Goal: Task Accomplishment & Management: Use online tool/utility

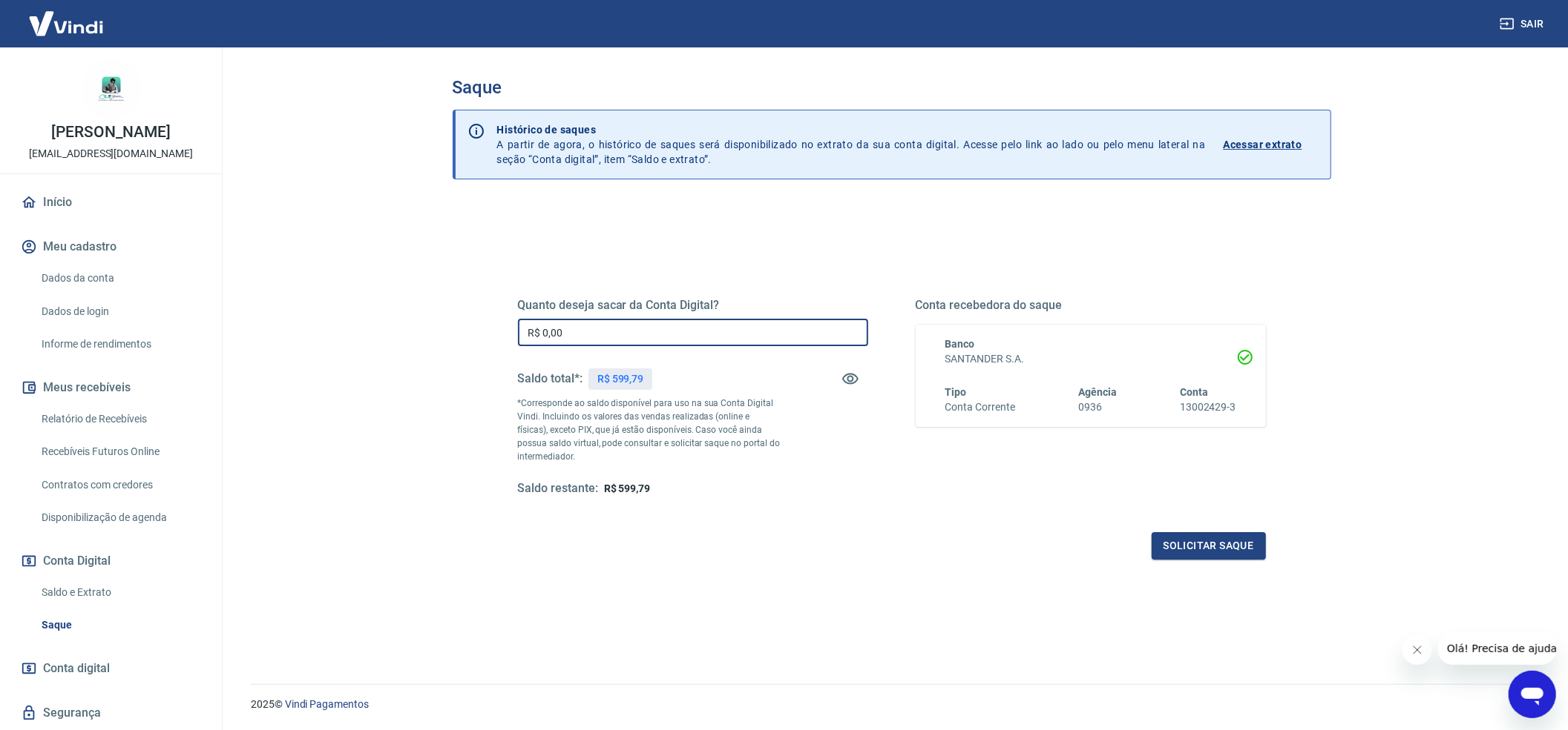
click at [760, 339] on input "R$ 0,00" at bounding box center [692, 333] width 351 height 27
type input "R$ 599,79"
click at [1217, 548] on button "Solicitar saque" at bounding box center [1209, 547] width 114 height 27
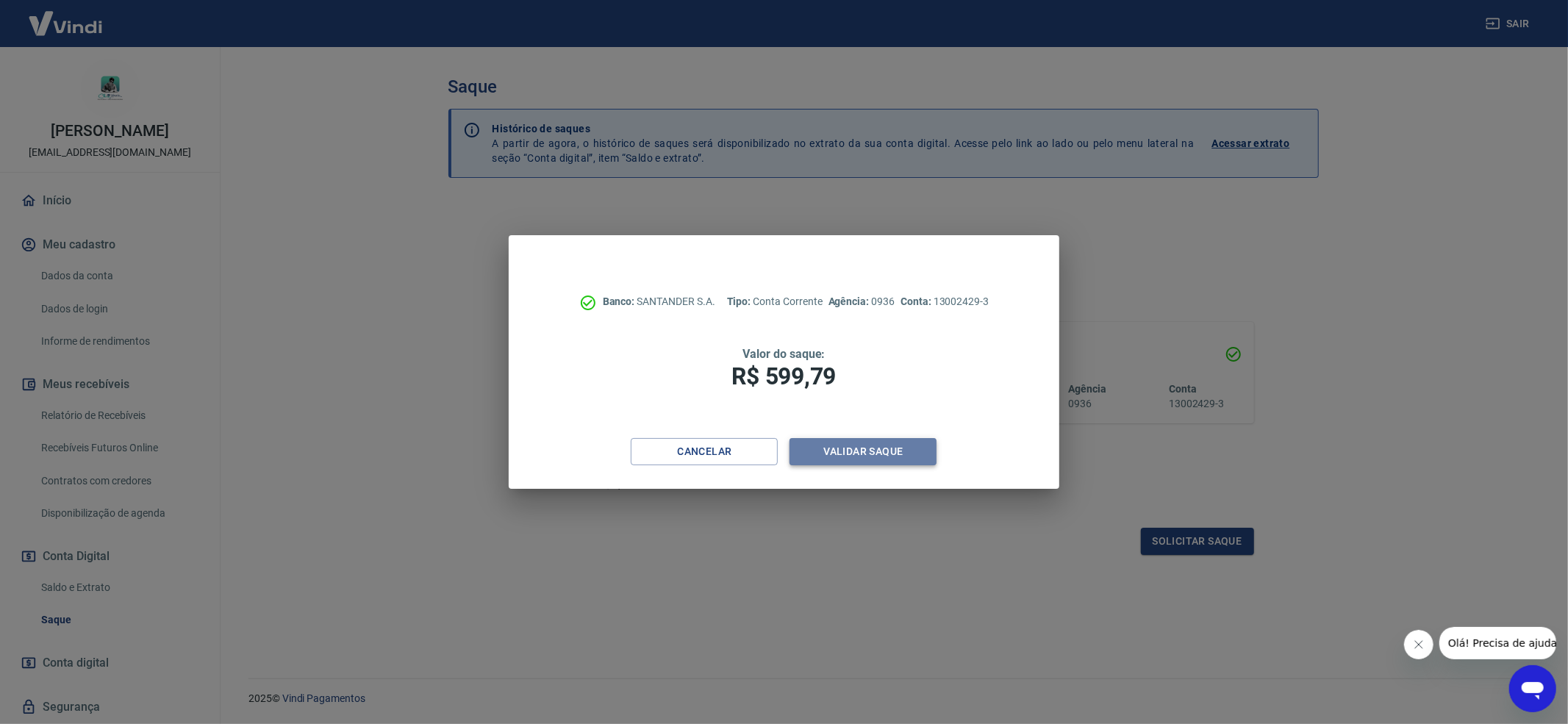
click at [862, 448] on button "Validar saque" at bounding box center [863, 452] width 147 height 27
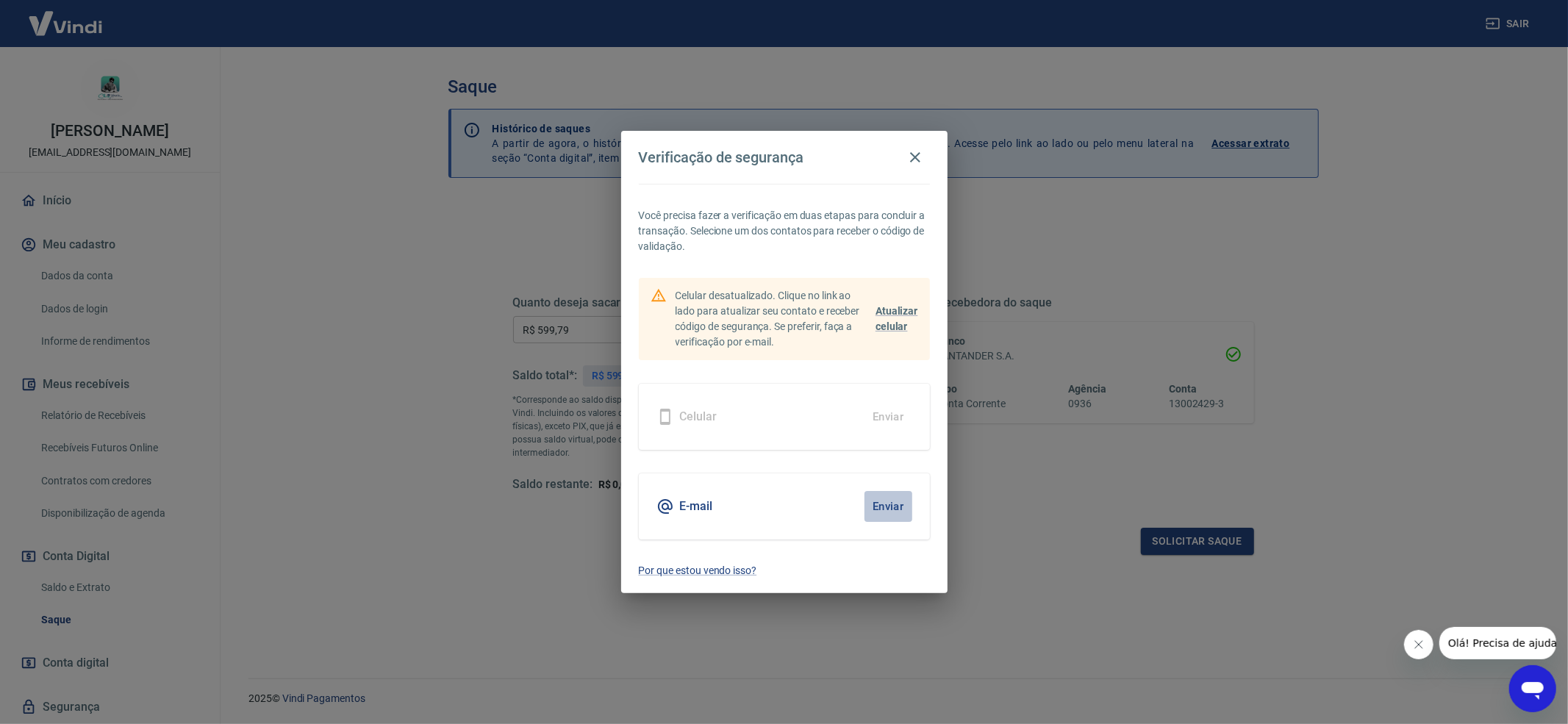
click at [898, 506] on button "Enviar" at bounding box center [888, 507] width 48 height 31
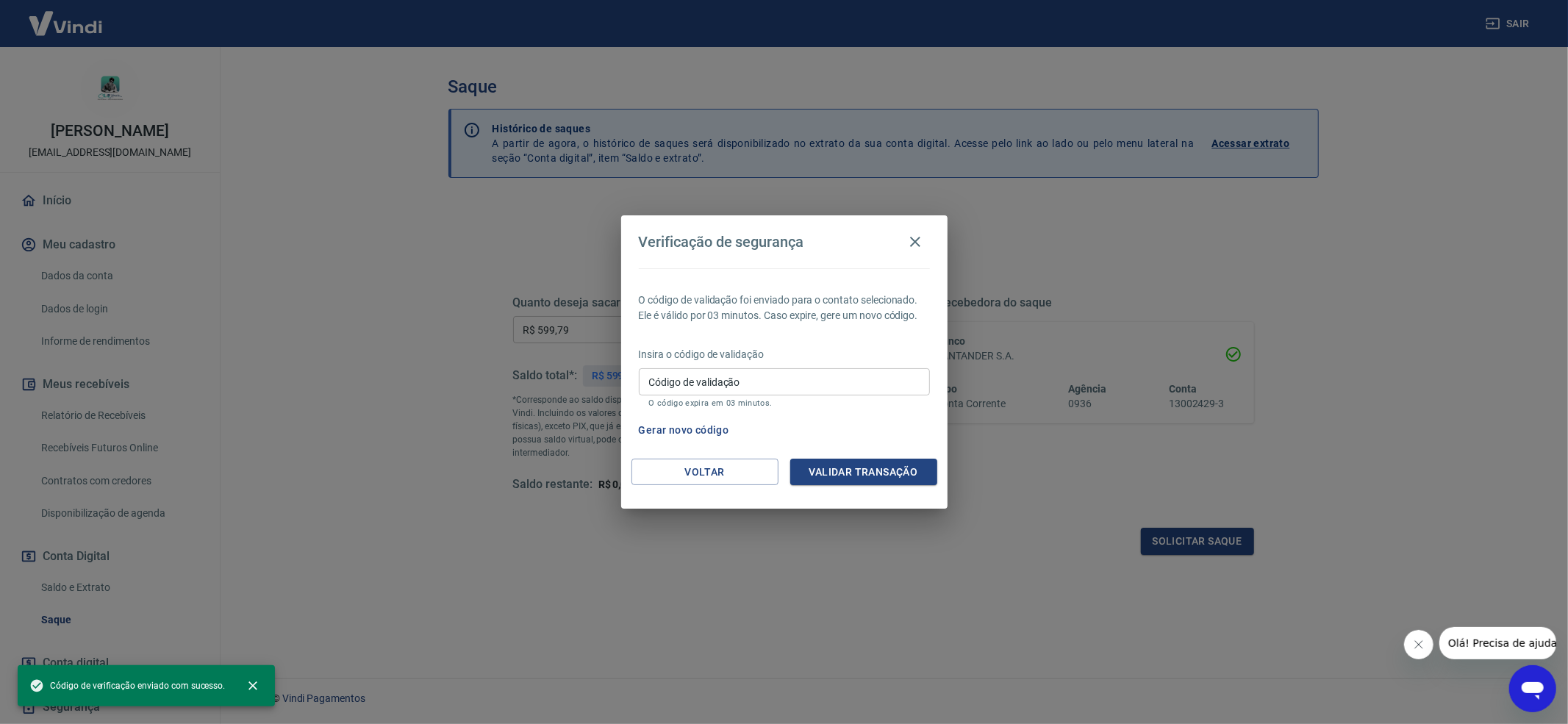
click at [677, 391] on input "Código de validação" at bounding box center [784, 382] width 291 height 27
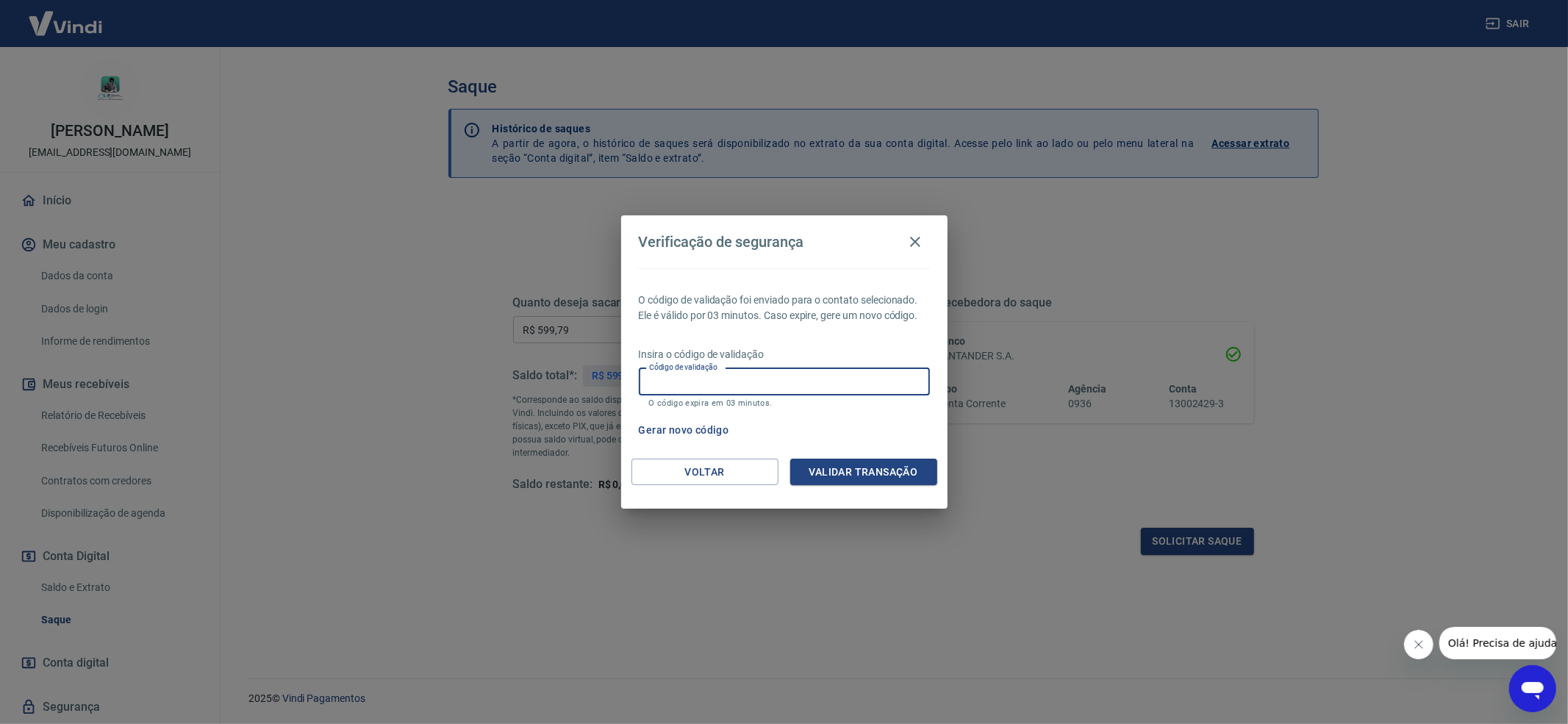
paste input "918781"
type input "918781"
click at [850, 466] on button "Validar transação" at bounding box center [863, 473] width 147 height 27
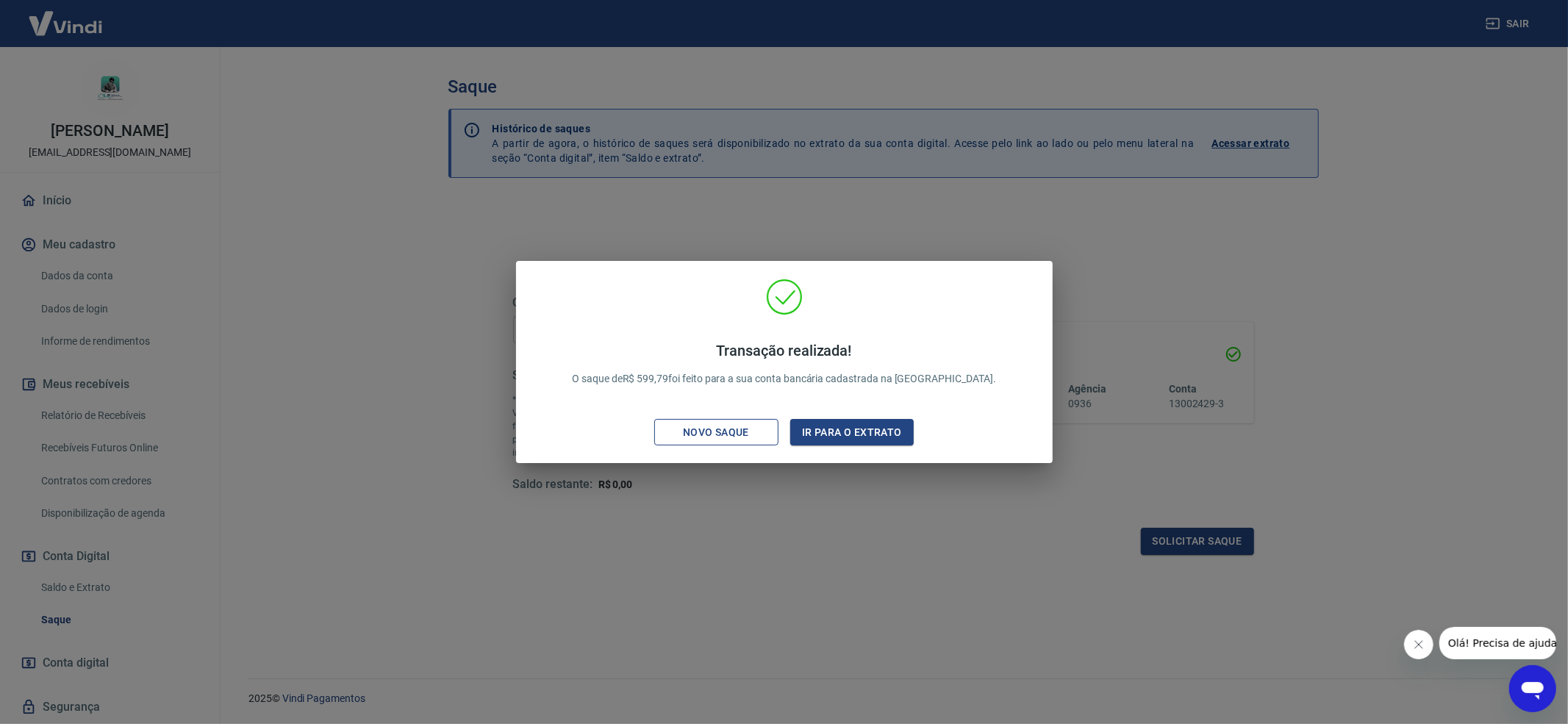
click at [744, 429] on div "Novo saque" at bounding box center [716, 432] width 101 height 18
